Goal: Task Accomplishment & Management: Manage account settings

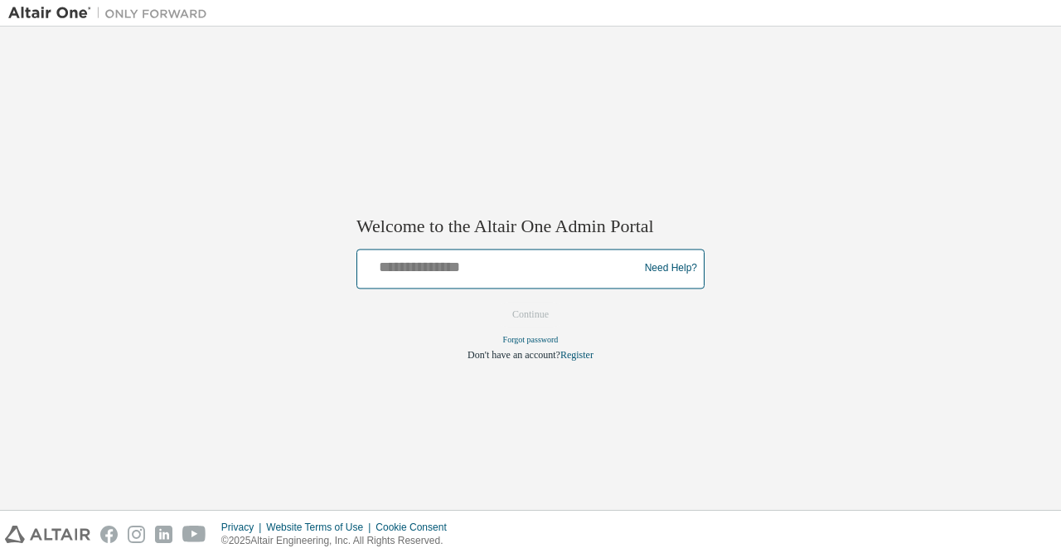
click at [495, 272] on input "text" at bounding box center [500, 265] width 273 height 24
type input "**********"
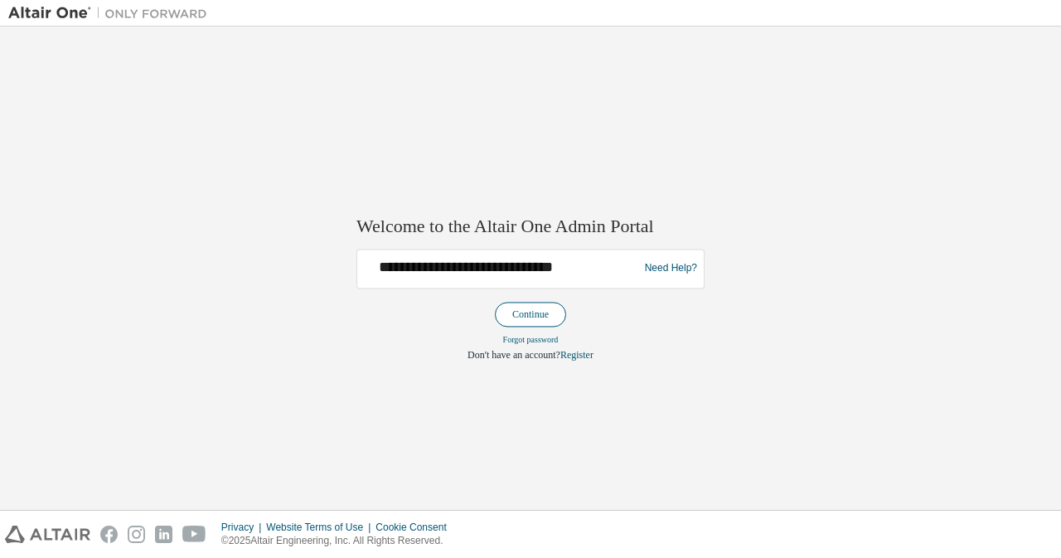
click at [537, 312] on button "Continue" at bounding box center [530, 314] width 71 height 25
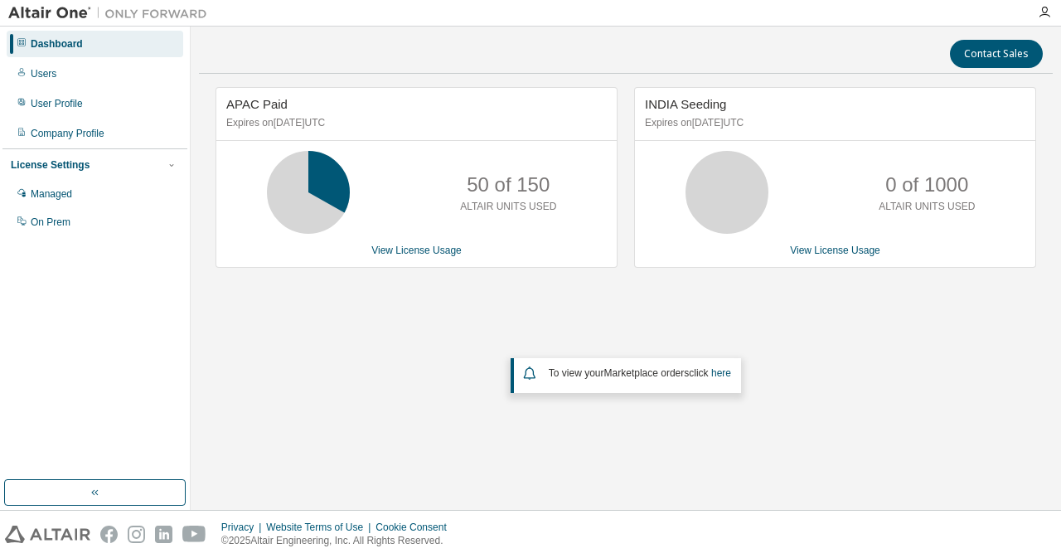
click at [383, 339] on div "APAC Paid Expires on [DATE] UTC 50 of 150 ALTAIR UNITS USED View License Usage …" at bounding box center [626, 268] width 854 height 362
click at [56, 196] on div "Managed" at bounding box center [51, 193] width 41 height 13
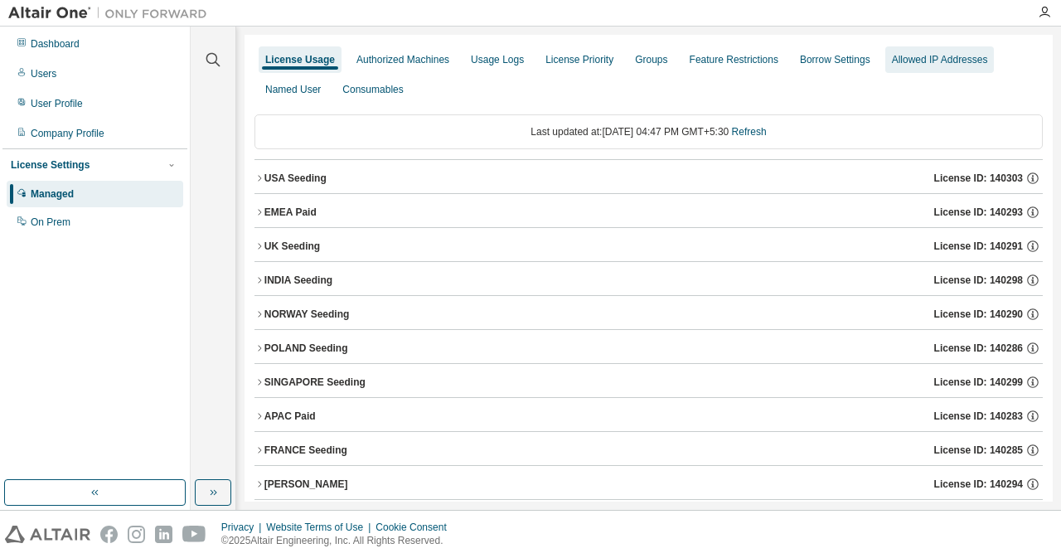
click at [895, 64] on div "Allowed IP Addresses" at bounding box center [940, 59] width 96 height 13
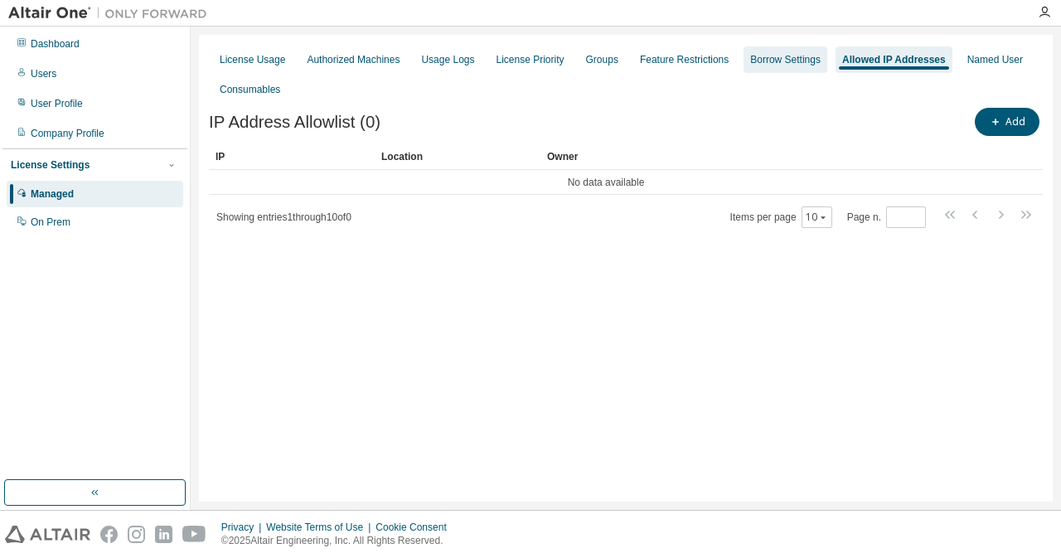
click at [774, 62] on div "Borrow Settings" at bounding box center [785, 59] width 70 height 13
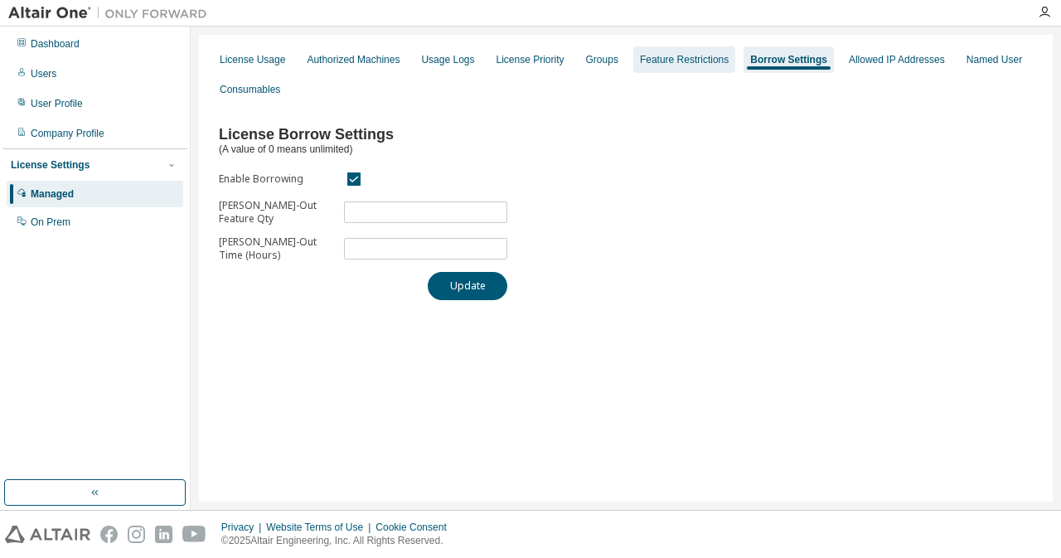
click at [665, 60] on div "Feature Restrictions" at bounding box center [684, 59] width 89 height 13
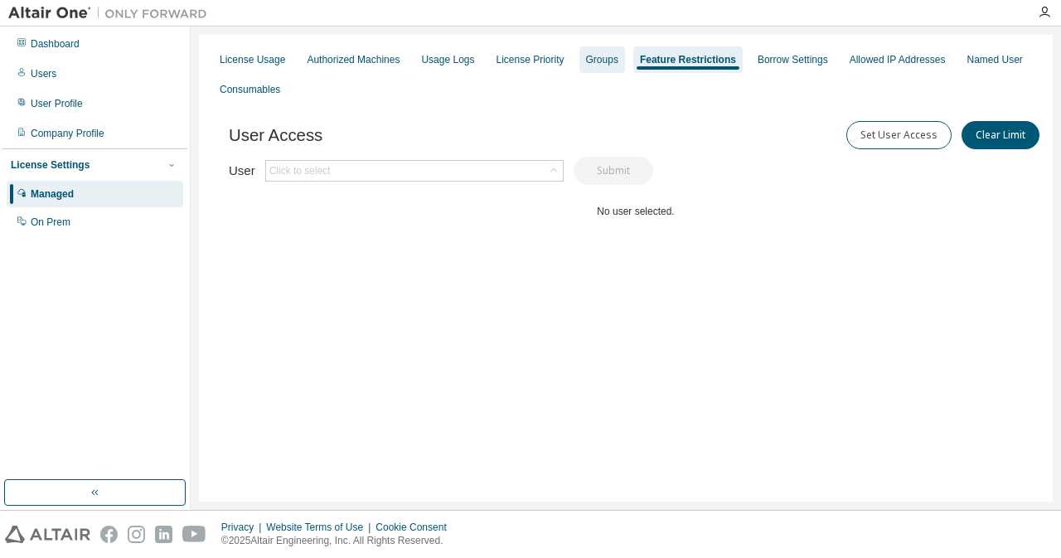
click at [592, 65] on div "Groups" at bounding box center [602, 59] width 32 height 13
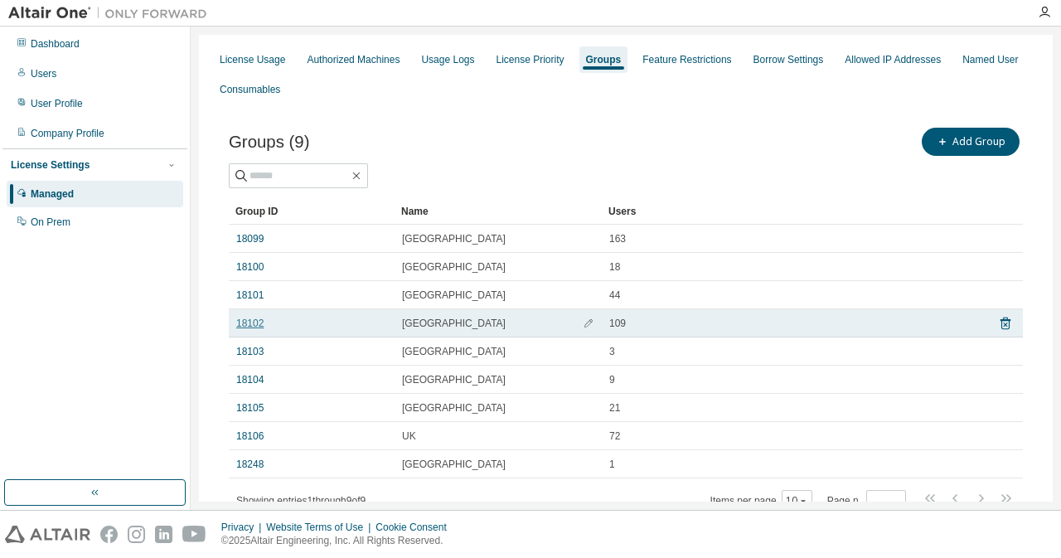
click at [249, 322] on link "18102" at bounding box center [249, 323] width 27 height 13
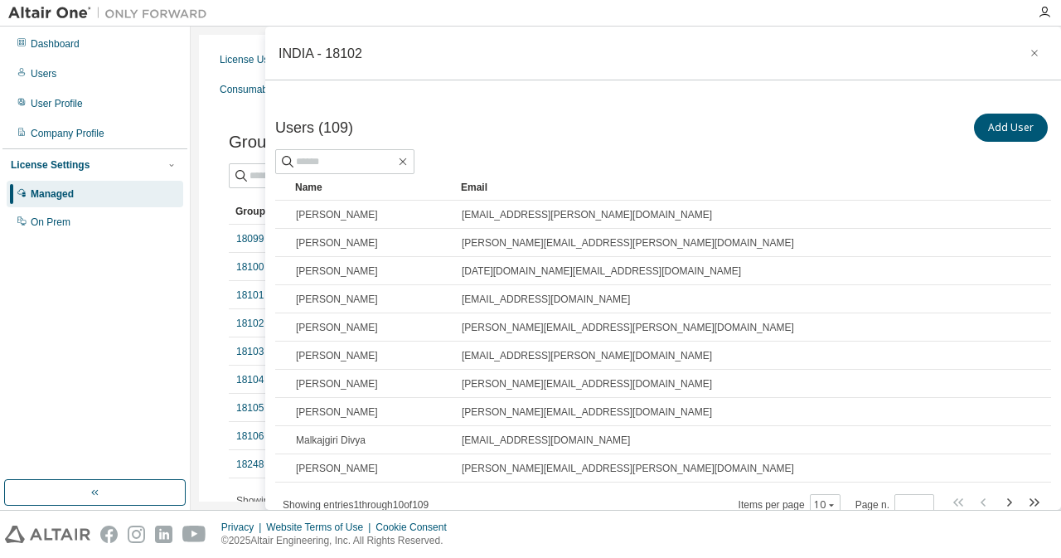
click at [1031, 55] on icon "button" at bounding box center [1034, 53] width 7 height 7
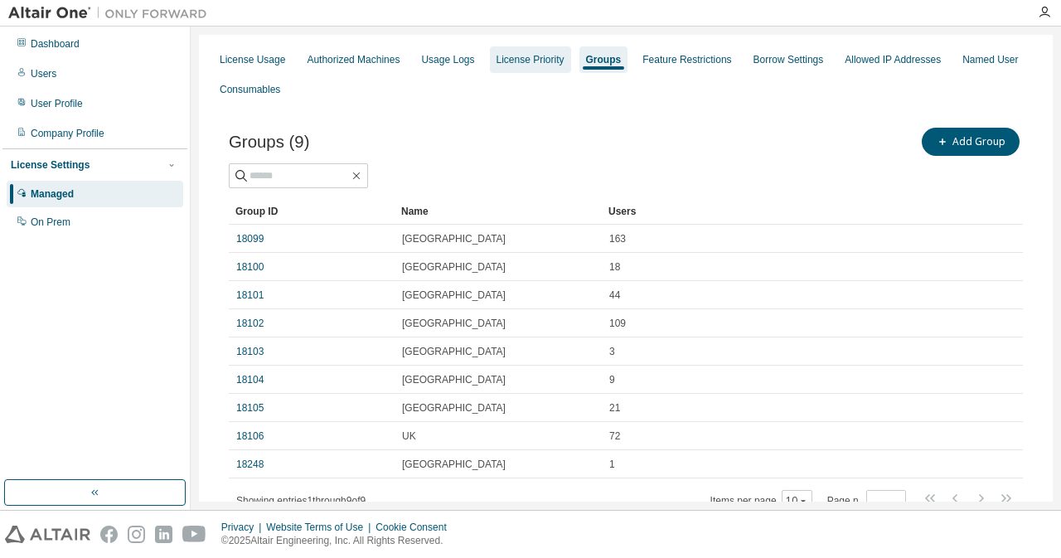
click at [501, 61] on div "License Priority" at bounding box center [530, 59] width 68 height 13
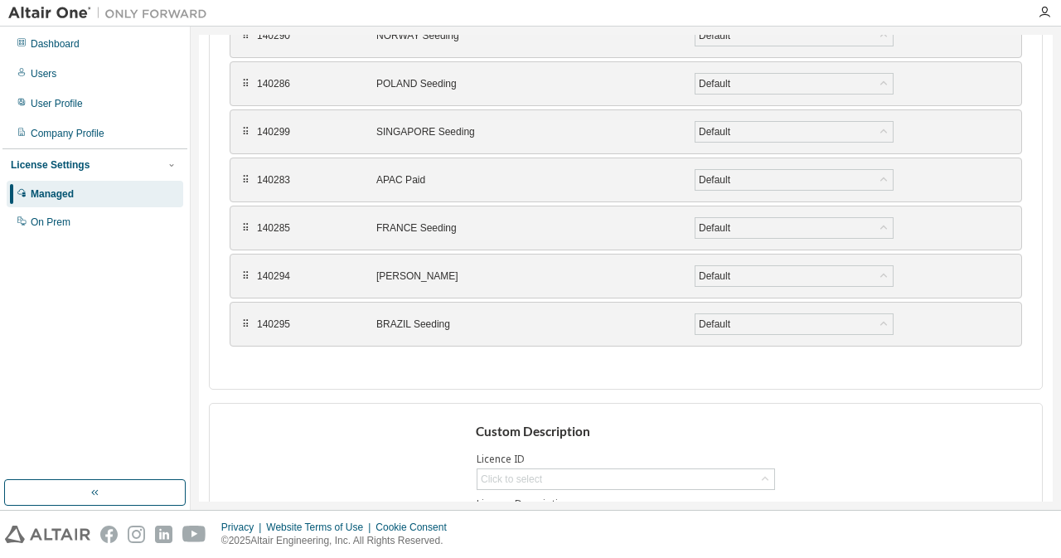
scroll to position [554, 0]
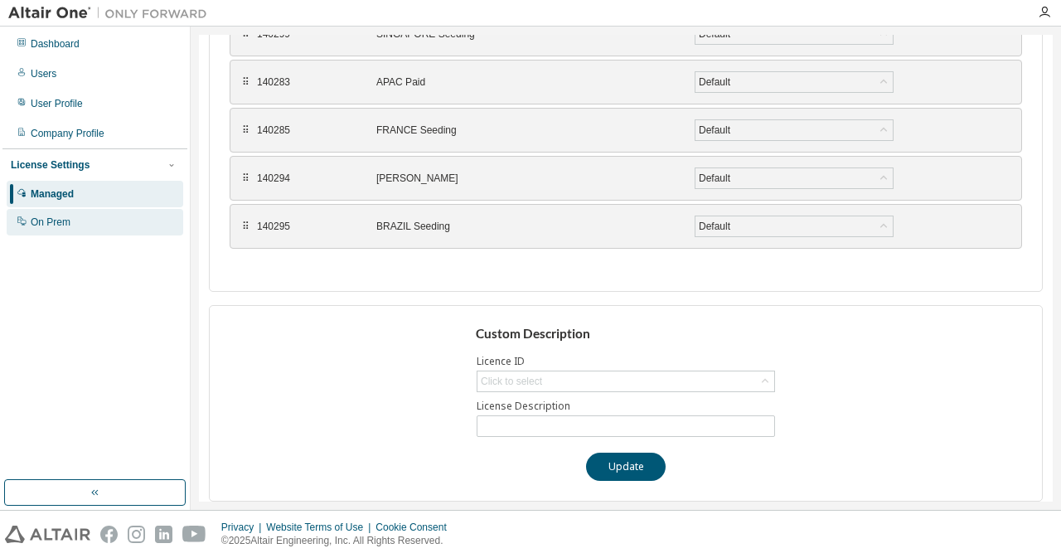
click at [56, 227] on div "On Prem" at bounding box center [51, 221] width 40 height 13
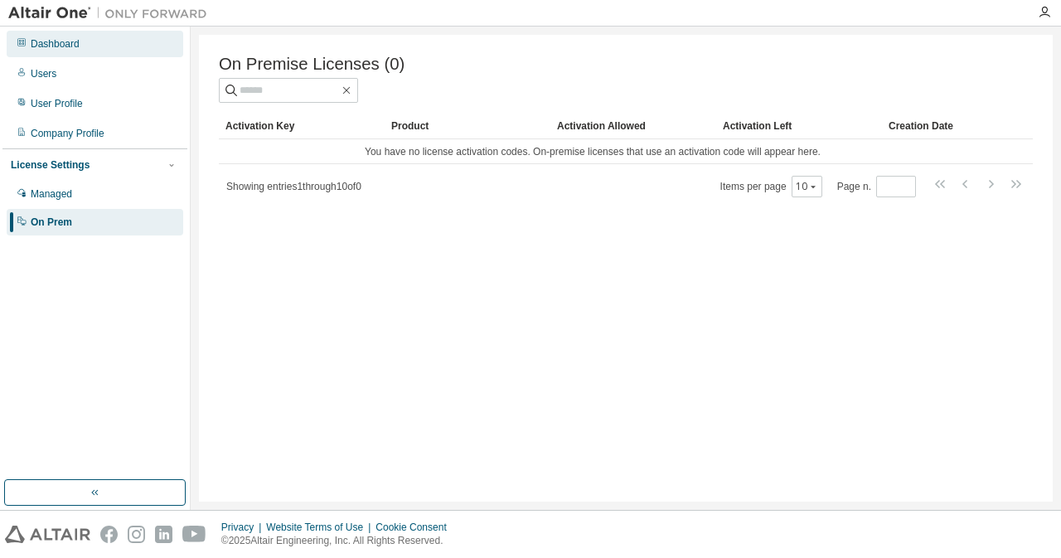
click at [60, 45] on div "Dashboard" at bounding box center [55, 43] width 49 height 13
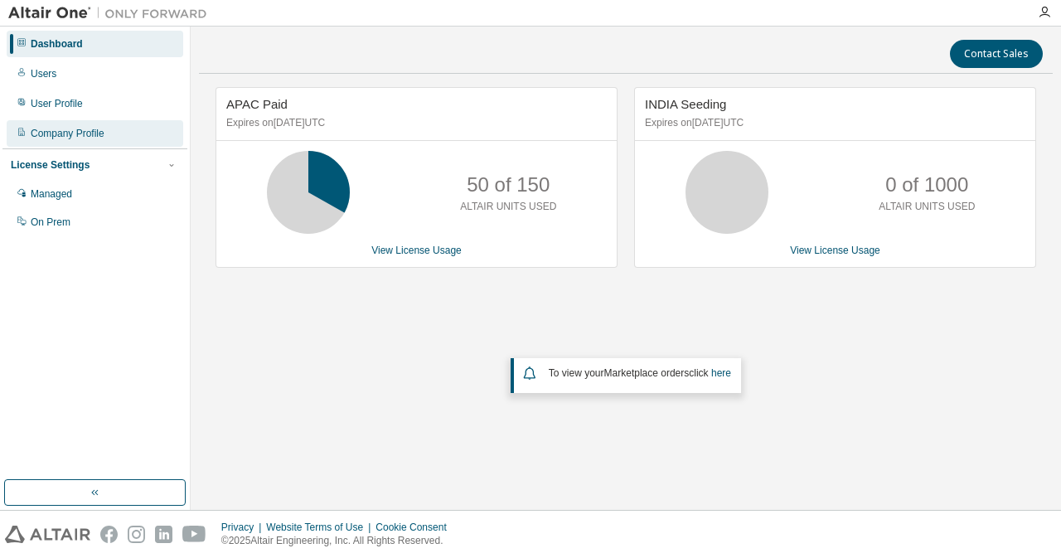
click at [52, 139] on div "Company Profile" at bounding box center [68, 133] width 74 height 13
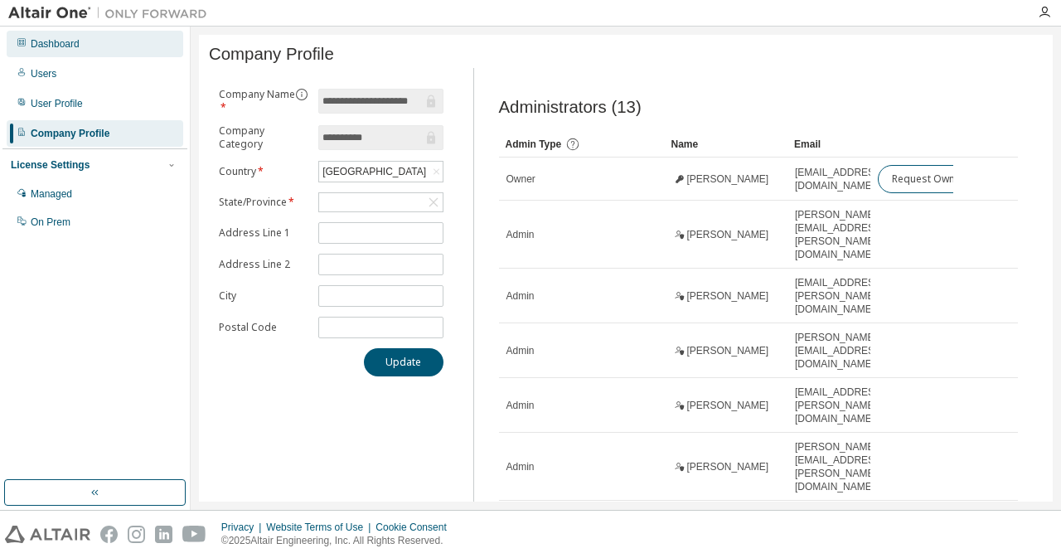
click at [51, 46] on div "Dashboard" at bounding box center [55, 43] width 49 height 13
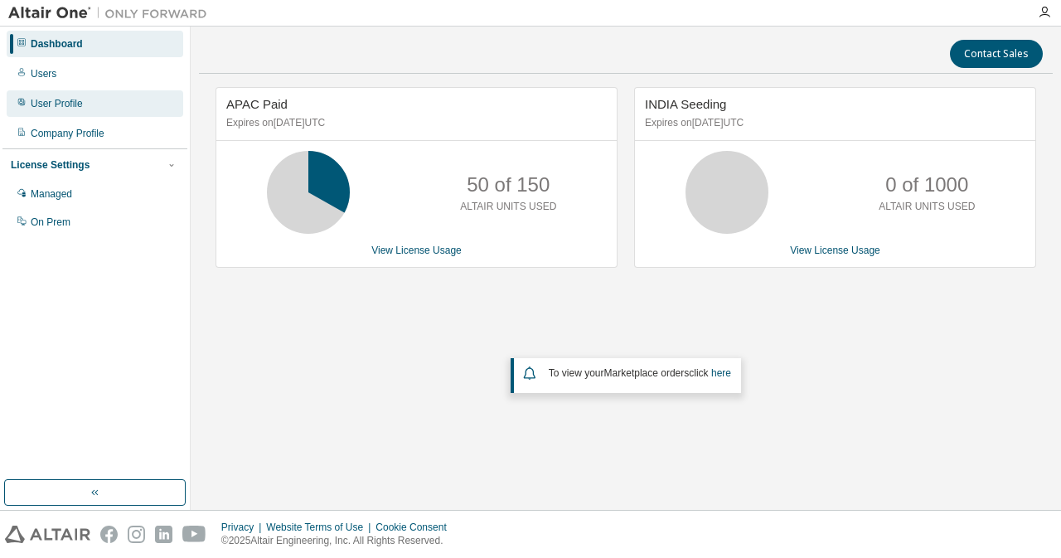
click at [49, 106] on div "User Profile" at bounding box center [57, 103] width 52 height 13
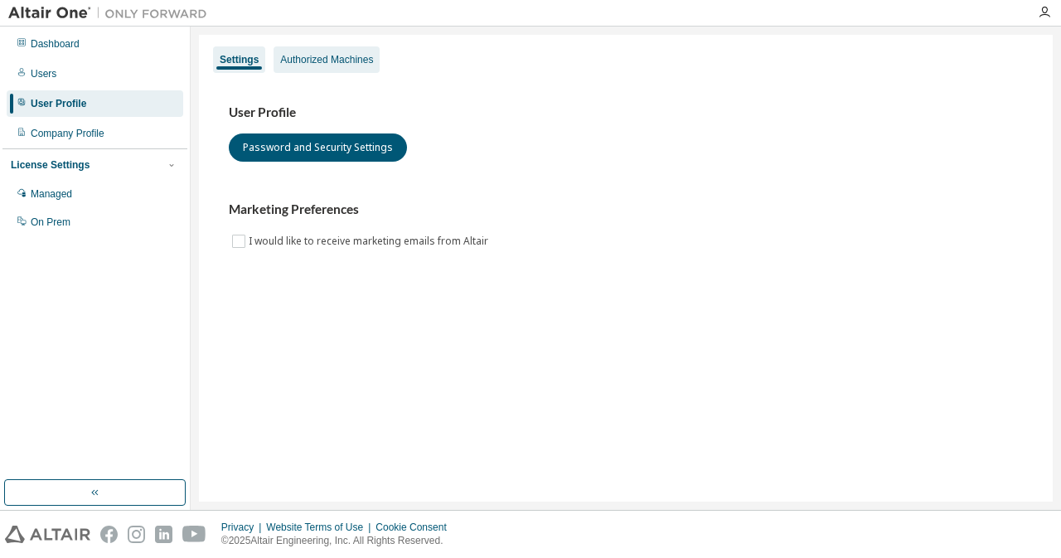
click at [300, 65] on div "Authorized Machines" at bounding box center [326, 59] width 93 height 13
